Goal: Obtain resource: Download file/media

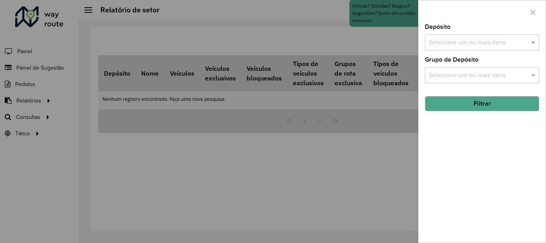
click at [88, 174] on div at bounding box center [273, 121] width 546 height 243
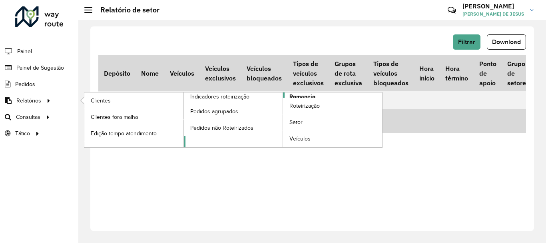
click at [296, 94] on span "Romaneio" at bounding box center [303, 96] width 26 height 8
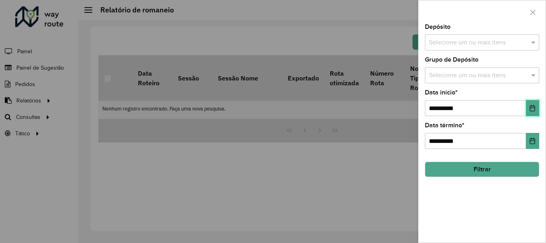
click at [531, 111] on icon "Choose Date" at bounding box center [532, 108] width 5 height 6
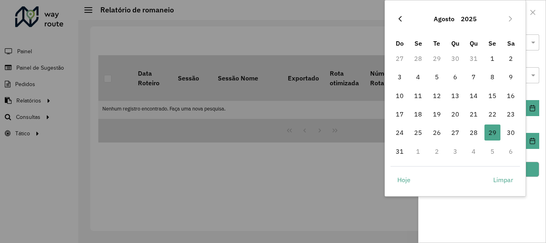
click at [402, 19] on icon "Previous Month" at bounding box center [400, 19] width 6 height 6
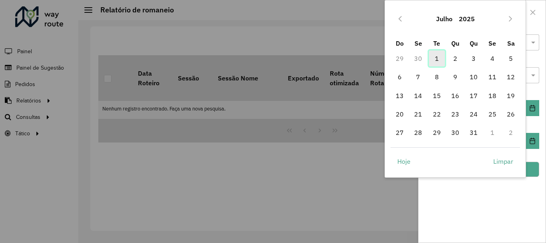
click at [437, 56] on span "1" at bounding box center [437, 58] width 16 height 16
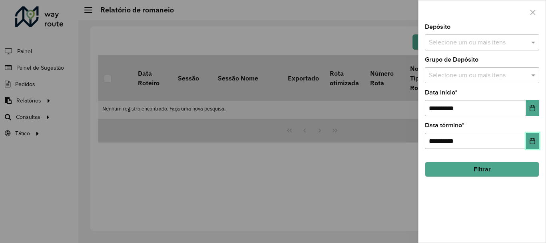
click at [531, 143] on icon "Choose Date" at bounding box center [533, 141] width 6 height 6
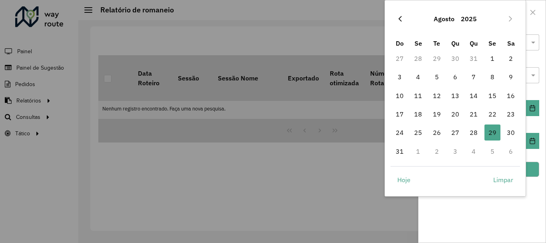
click at [404, 18] on button "Previous Month" at bounding box center [400, 18] width 13 height 13
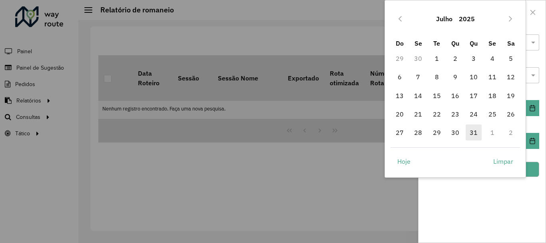
click at [473, 132] on span "31" at bounding box center [474, 132] width 16 height 16
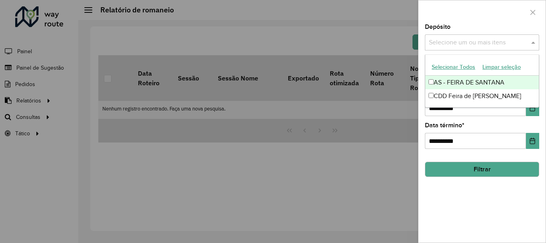
click at [468, 46] on input "text" at bounding box center [478, 43] width 102 height 10
click at [431, 78] on div "AS - FEIRA DE SANTANA" at bounding box center [483, 83] width 114 height 14
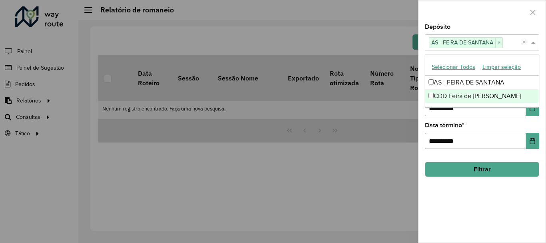
click at [430, 91] on div "CDD Feira de [PERSON_NAME]" at bounding box center [483, 96] width 114 height 14
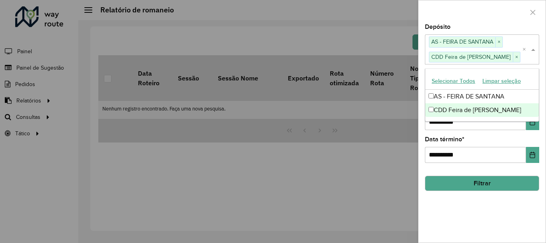
click at [452, 180] on button "Filtrar" at bounding box center [482, 183] width 114 height 15
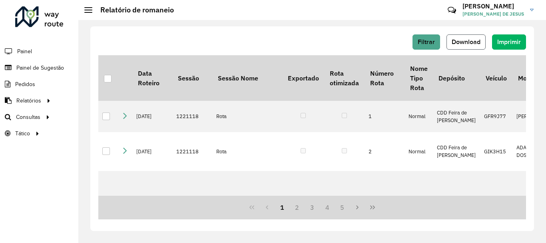
click at [463, 37] on button "Download" at bounding box center [466, 41] width 39 height 15
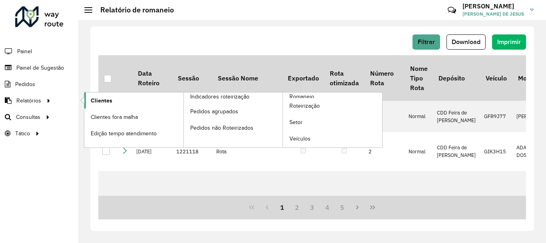
click at [119, 102] on link "Clientes" at bounding box center [133, 100] width 99 height 16
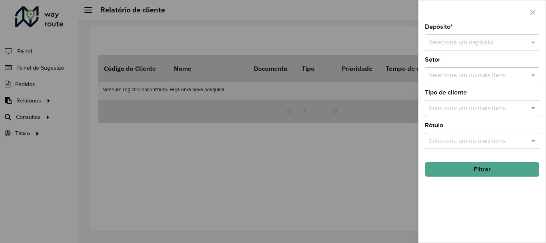
click at [463, 50] on div "Selecione um depósito" at bounding box center [482, 42] width 114 height 16
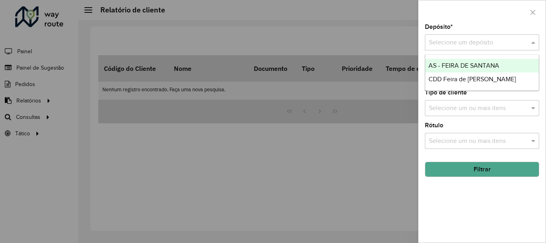
click at [450, 67] on span "AS - FEIRA DE SANTANA" at bounding box center [464, 65] width 71 height 7
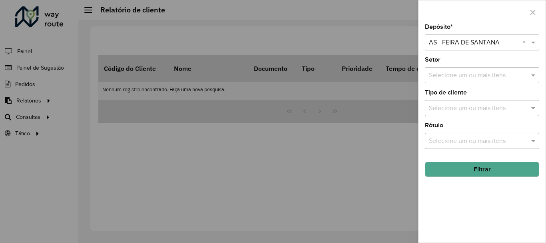
click at [470, 46] on input "text" at bounding box center [474, 43] width 90 height 10
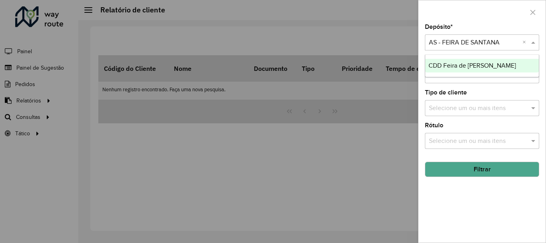
click at [453, 65] on span "CDD Feira de [PERSON_NAME]" at bounding box center [473, 65] width 88 height 7
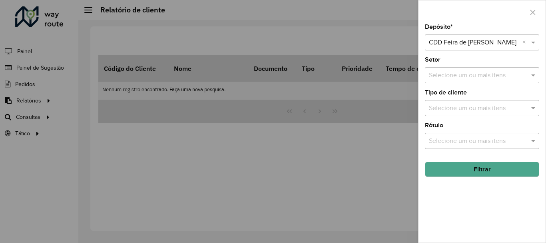
click at [452, 172] on button "Filtrar" at bounding box center [482, 169] width 114 height 15
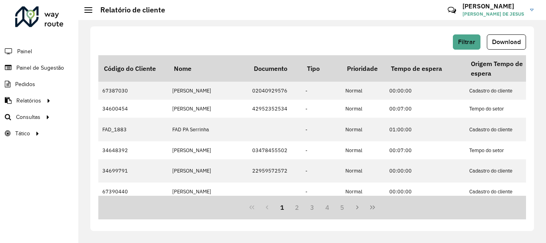
click at [501, 46] on button "Download" at bounding box center [506, 41] width 39 height 15
